Goal: Task Accomplishment & Management: Complete application form

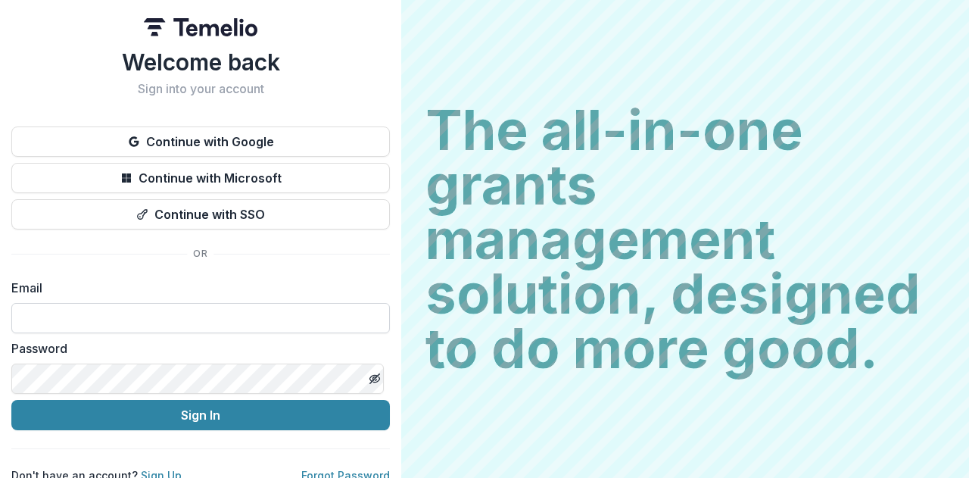
click at [89, 316] on input at bounding box center [200, 318] width 379 height 30
paste input "**********"
type input "**********"
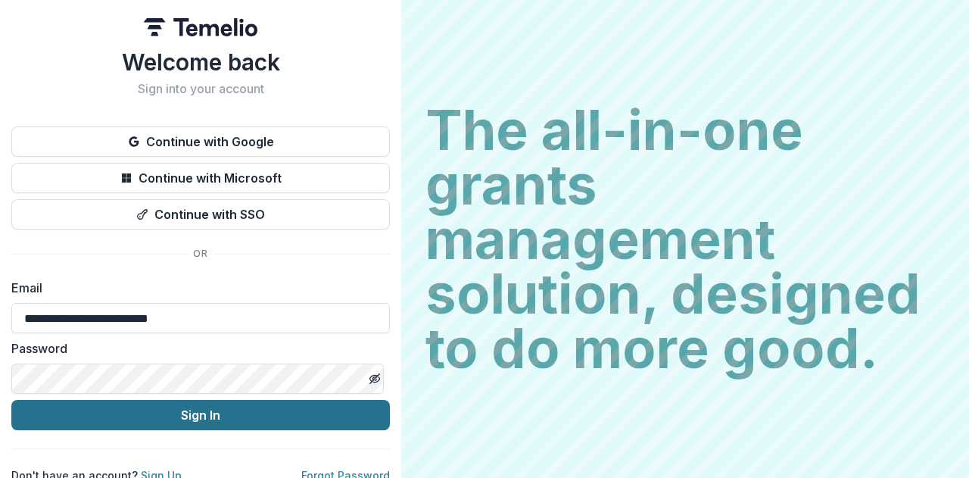
click at [150, 416] on button "Sign In" at bounding box center [200, 415] width 379 height 30
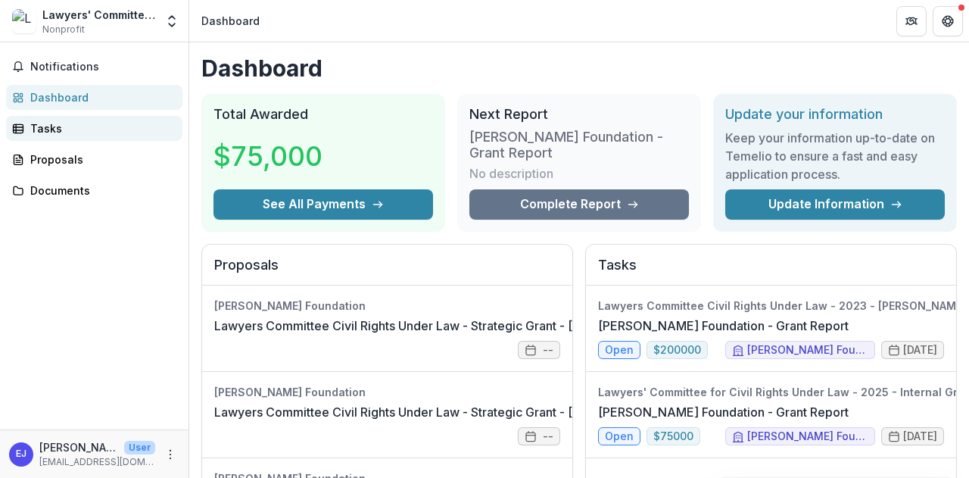
click at [58, 133] on div "Tasks" at bounding box center [100, 128] width 140 height 16
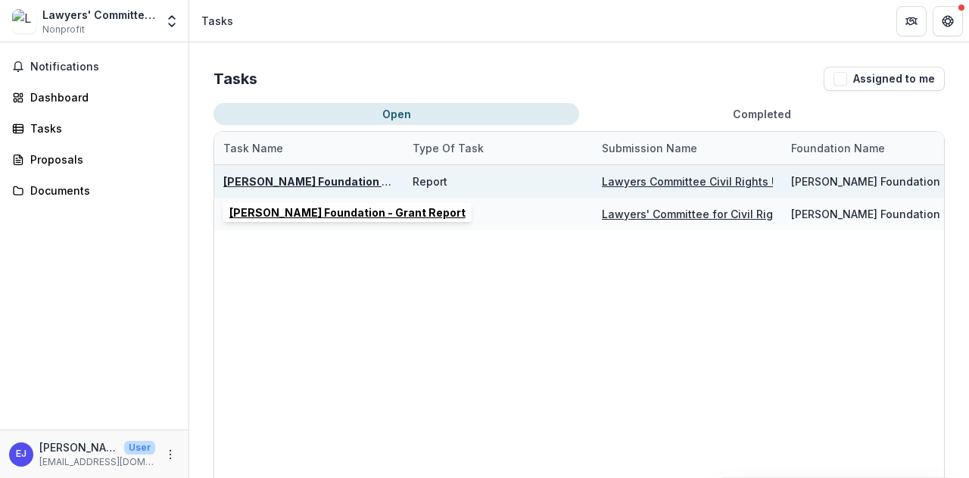
click at [265, 178] on u "[PERSON_NAME] Foundation - Grant Report" at bounding box center [341, 181] width 236 height 13
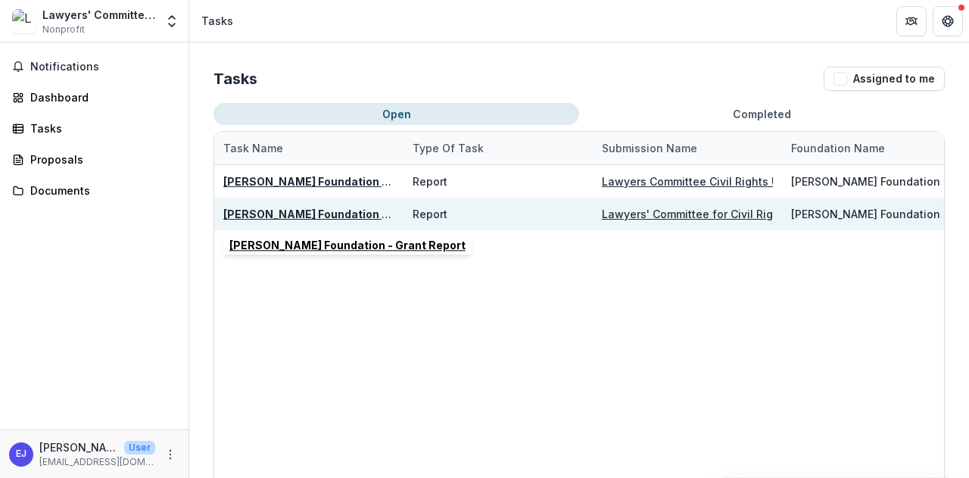
click at [341, 211] on u "[PERSON_NAME] Foundation - Grant Report" at bounding box center [341, 213] width 236 height 13
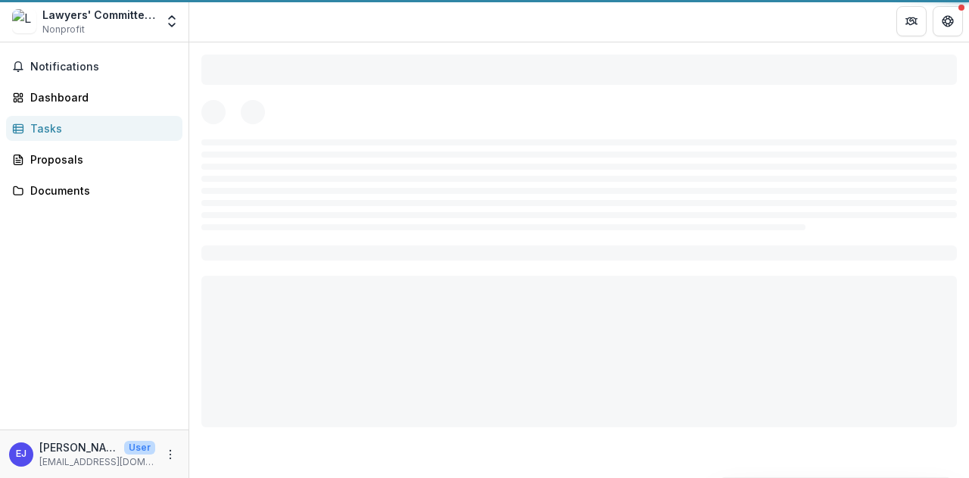
click at [341, 211] on div at bounding box center [579, 184] width 756 height 91
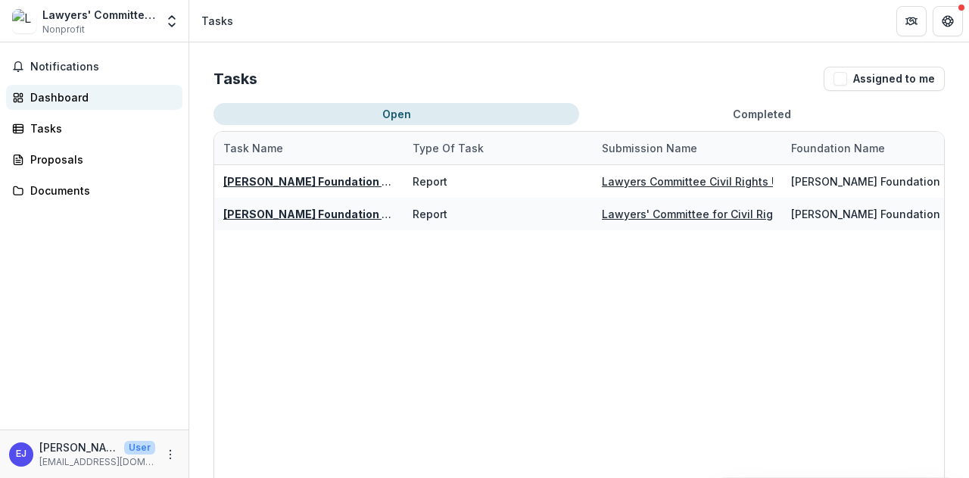
click at [51, 99] on div "Dashboard" at bounding box center [100, 97] width 140 height 16
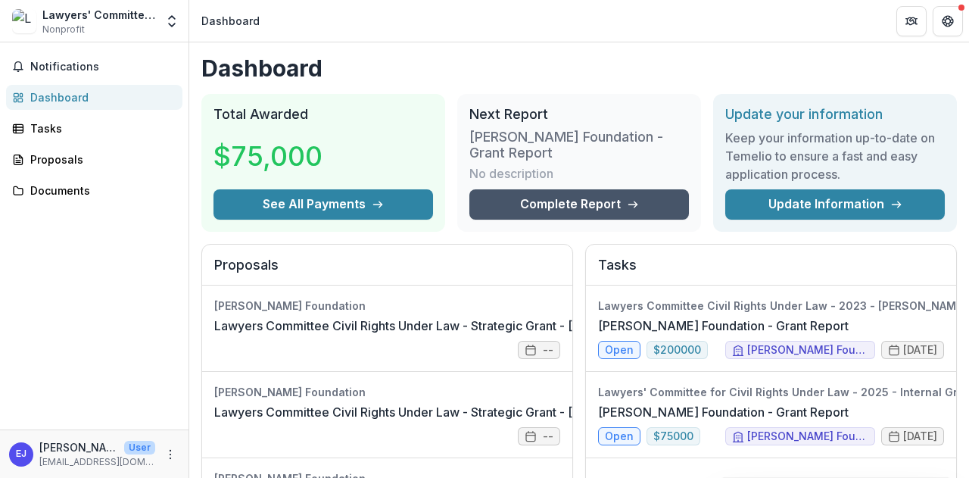
click at [563, 202] on link "Complete Report" at bounding box center [579, 204] width 220 height 30
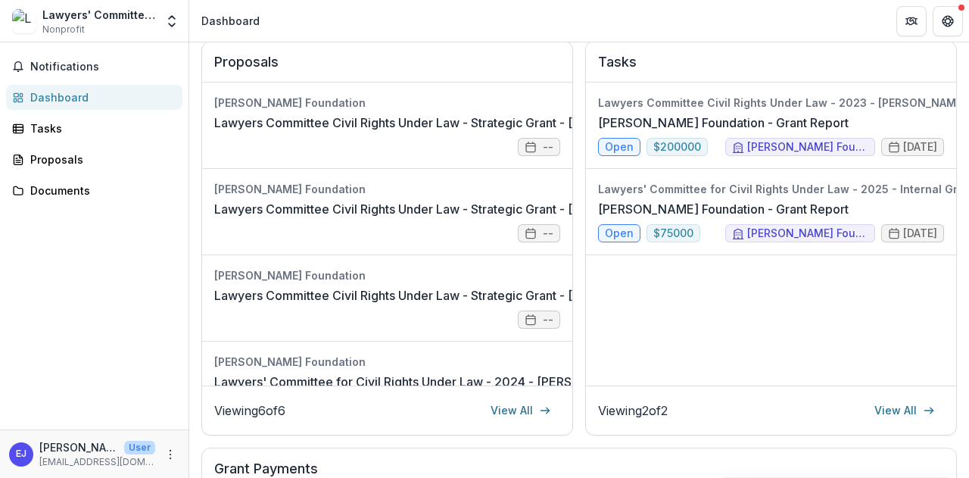
scroll to position [227, 0]
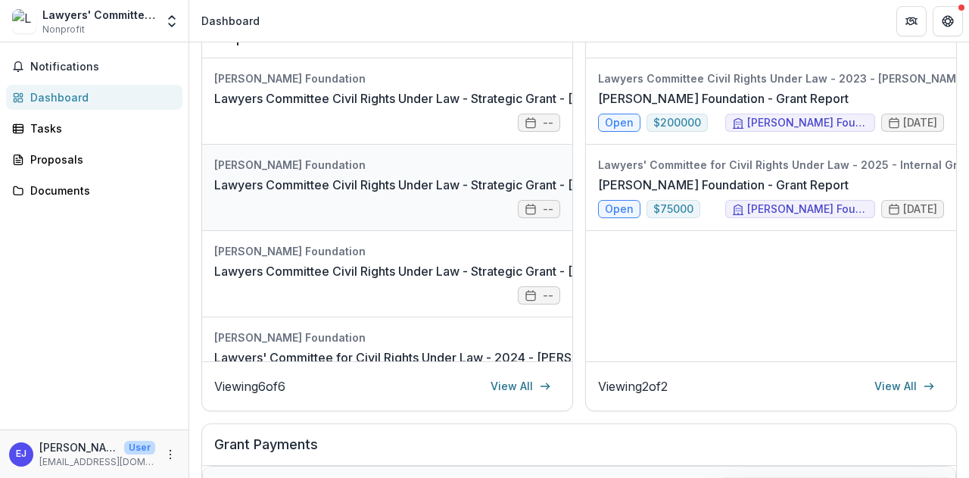
click at [313, 194] on link "Lawyers Committee Civil Rights Under Law - Strategic Grant - [DATE]" at bounding box center [411, 185] width 395 height 18
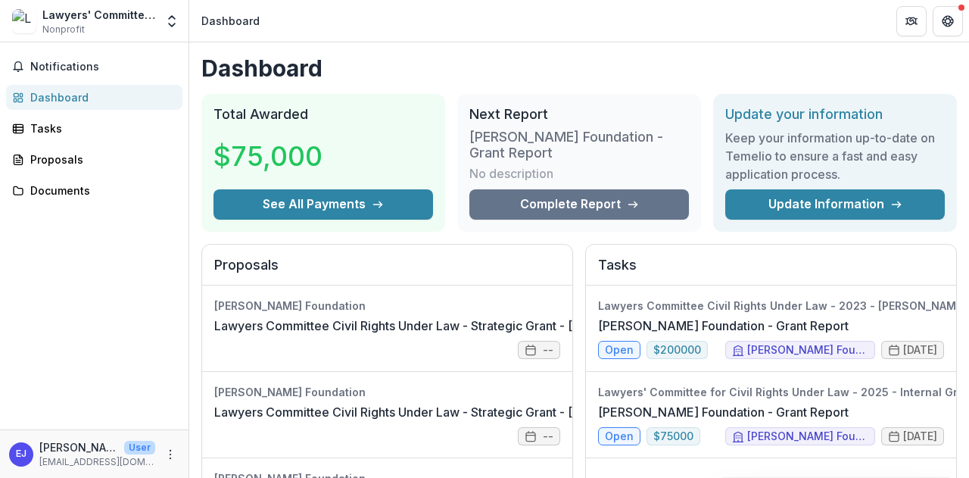
click at [117, 282] on div "Notifications Dashboard Tasks Proposals Documents" at bounding box center [94, 235] width 189 height 387
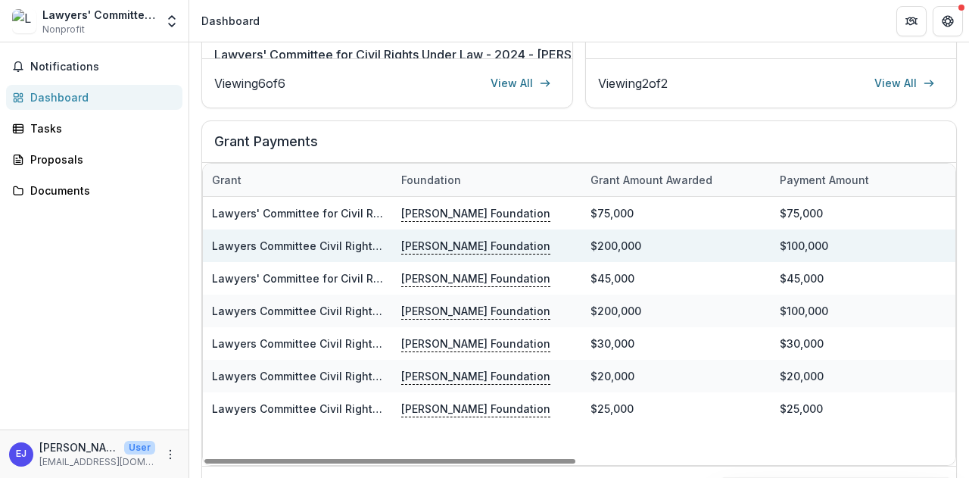
scroll to position [571, 0]
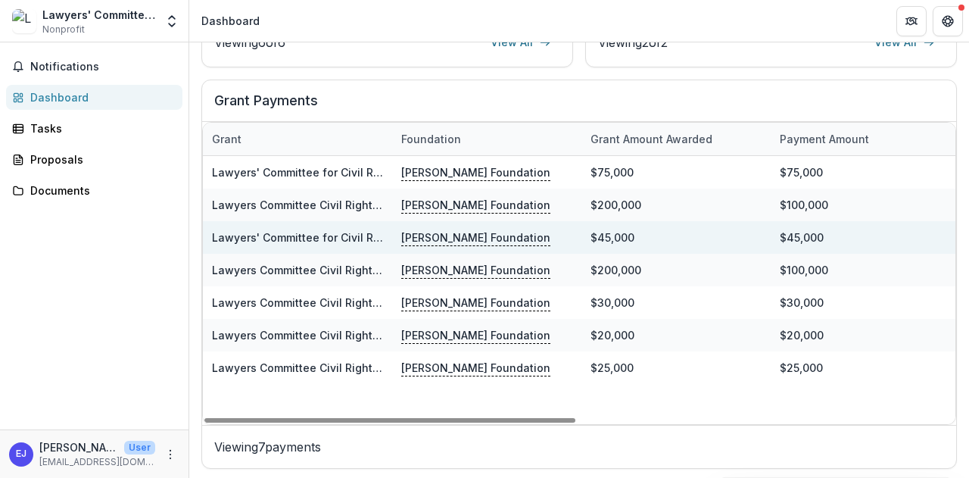
click at [628, 233] on div "$45,000" at bounding box center [676, 237] width 189 height 33
drag, startPoint x: 589, startPoint y: 233, endPoint x: 858, endPoint y: 232, distance: 268.8
click at [858, 232] on div "Lawyers' Committee for Civil Rights Under Law - 2024 - [PERSON_NAME][GEOGRAPHIC…" at bounding box center [960, 237] width 1514 height 33
